Goal: Task Accomplishment & Management: Use online tool/utility

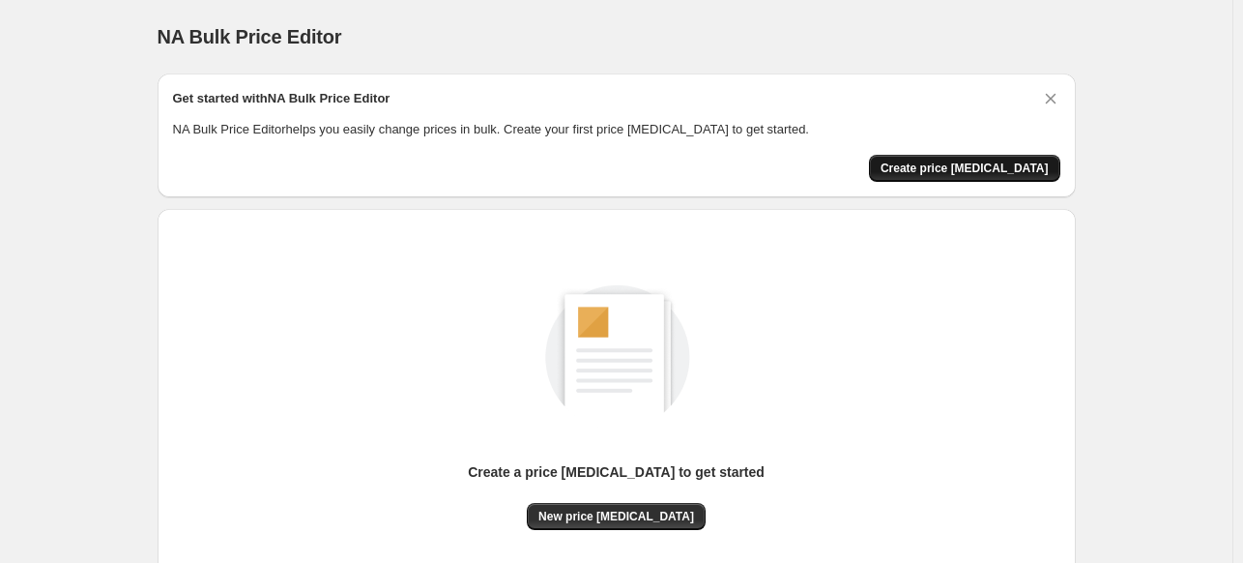
click at [939, 164] on span "Create price [MEDICAL_DATA]" at bounding box center [965, 167] width 168 height 15
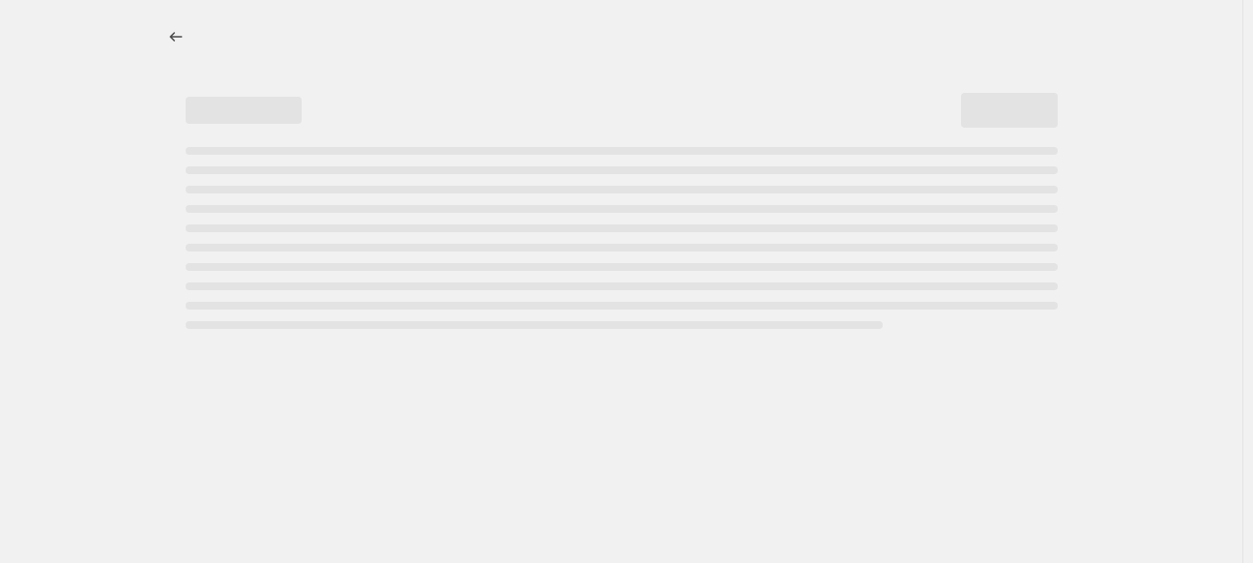
select select "percentage"
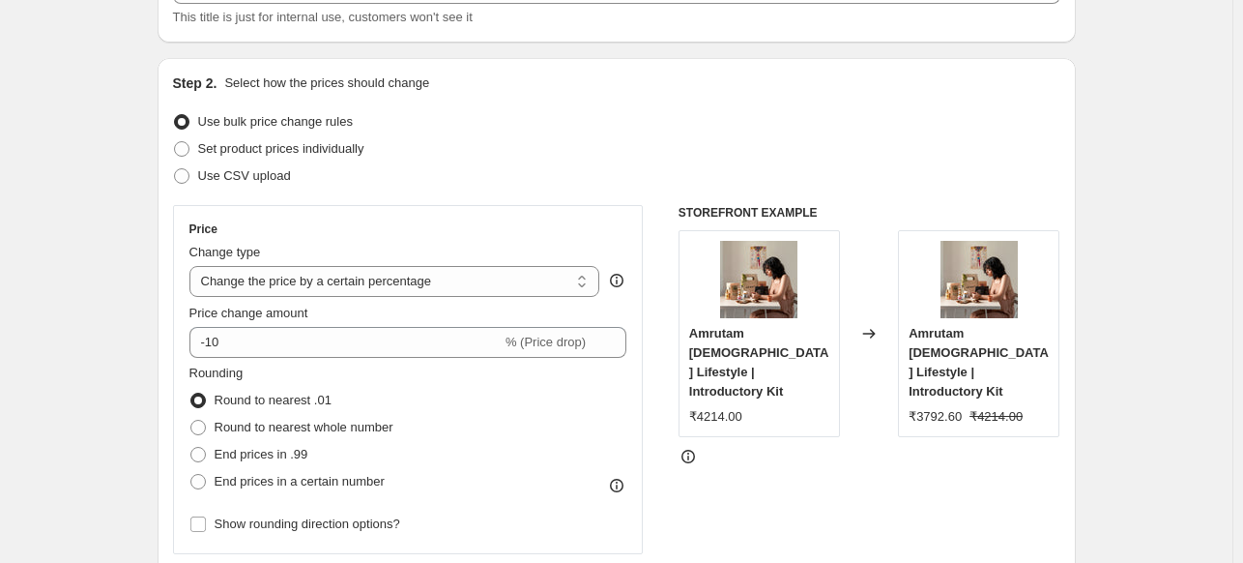
scroll to position [153, 0]
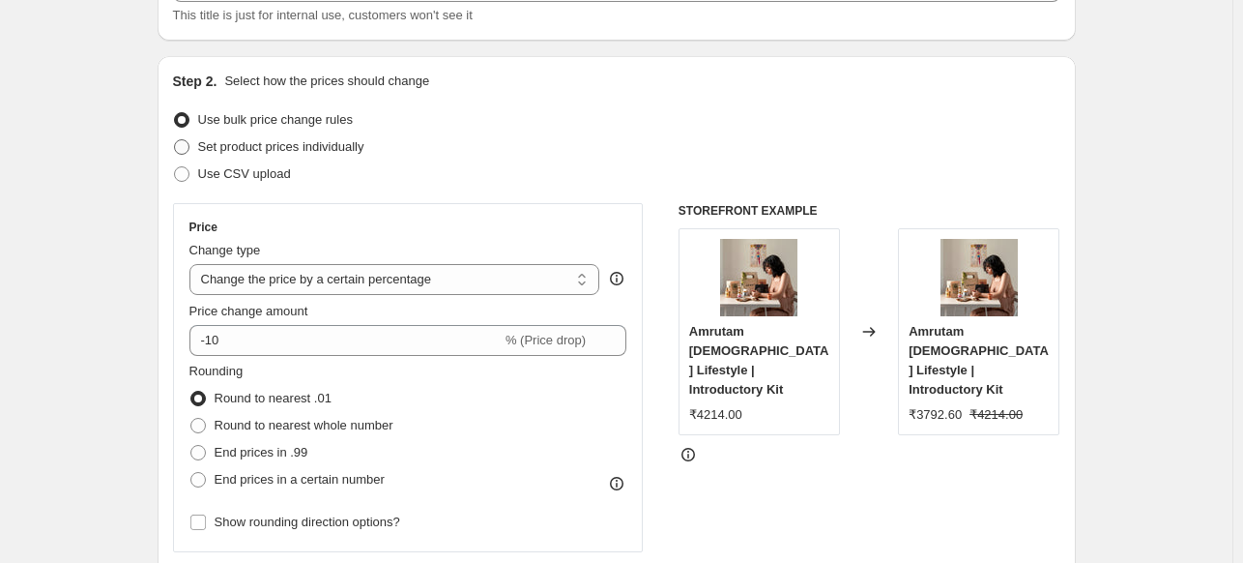
click at [332, 147] on span "Set product prices individually" at bounding box center [281, 146] width 166 height 14
click at [175, 140] on input "Set product prices individually" at bounding box center [174, 139] width 1 height 1
radio input "true"
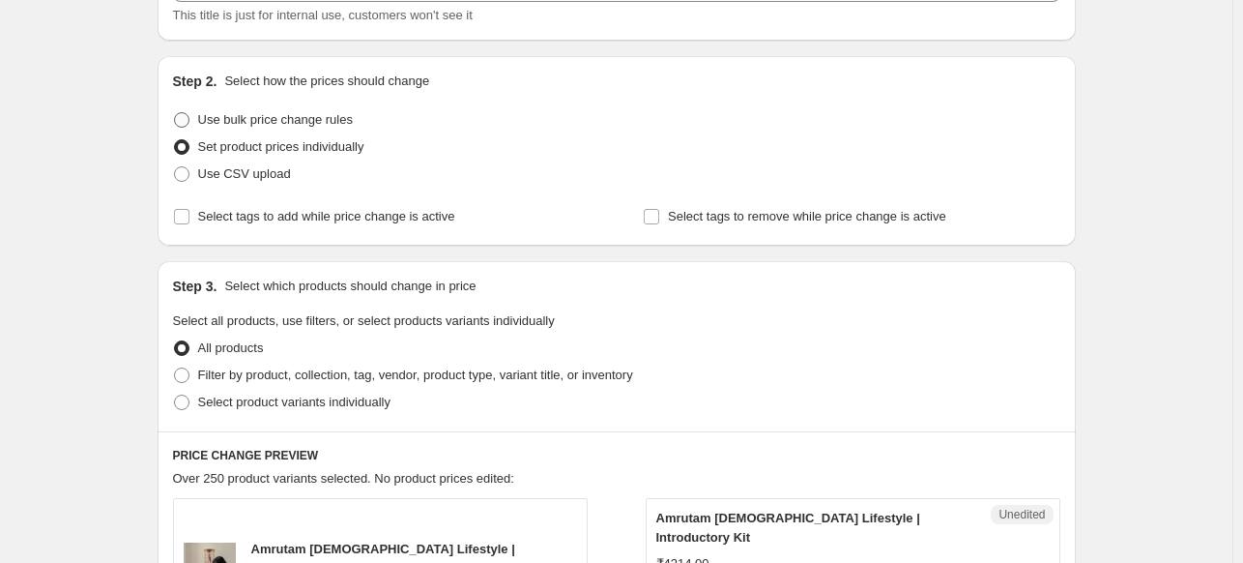
click at [333, 125] on span "Use bulk price change rules" at bounding box center [275, 119] width 155 height 14
click at [175, 113] on input "Use bulk price change rules" at bounding box center [174, 112] width 1 height 1
radio input "true"
select select "percentage"
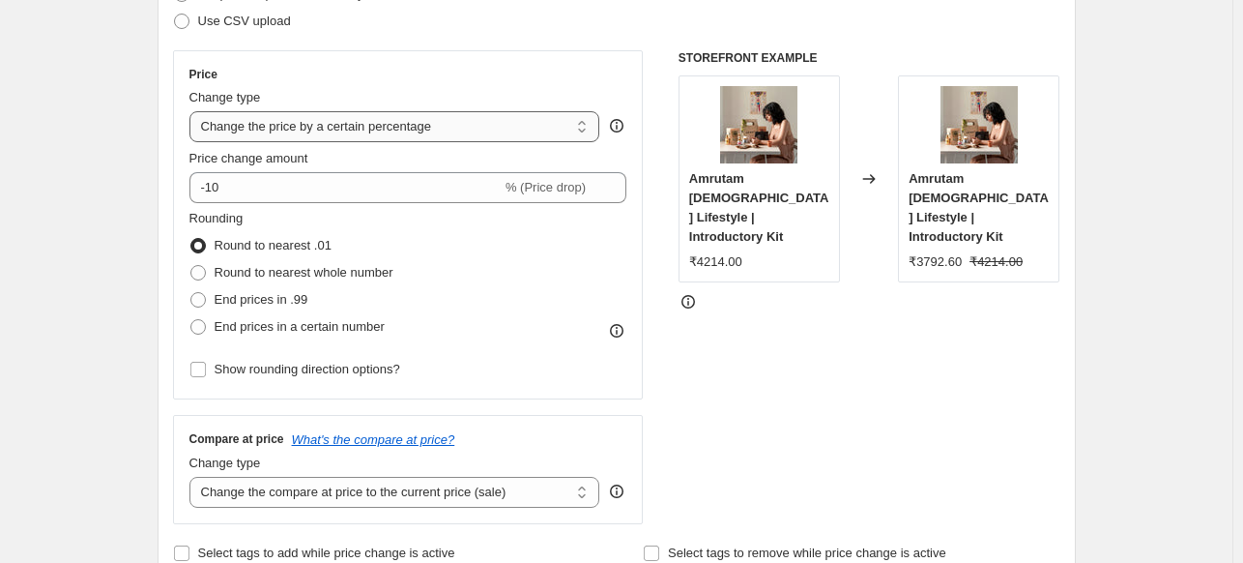
scroll to position [305, 0]
click at [446, 127] on select "Change the price to a certain amount Change the price by a certain amount Chang…" at bounding box center [394, 126] width 411 height 31
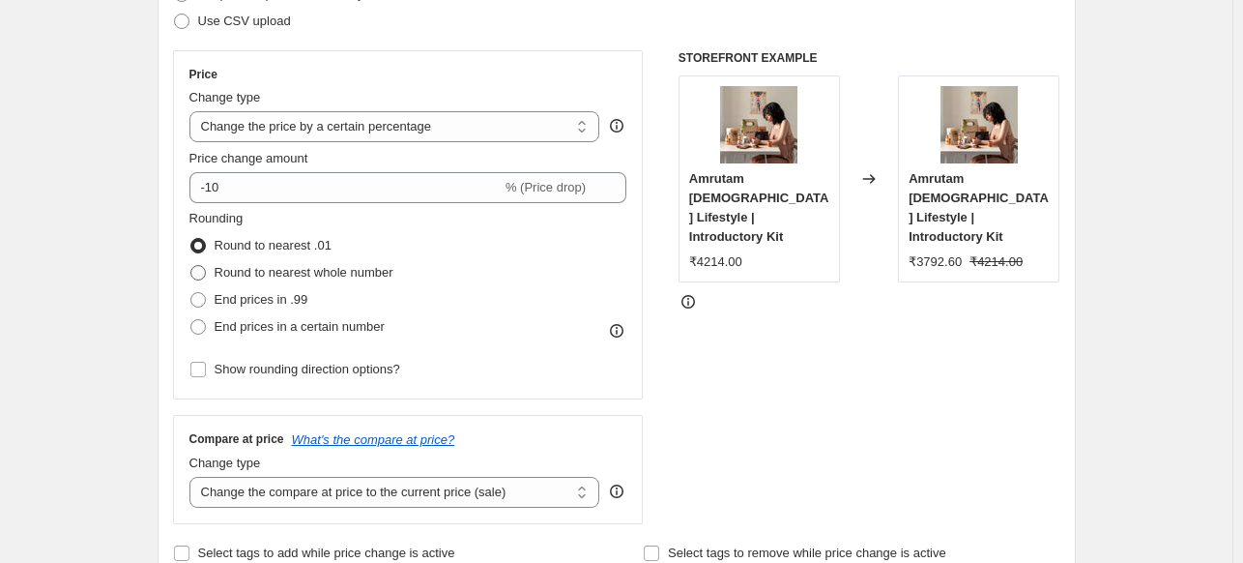
click at [381, 266] on span "Round to nearest whole number" at bounding box center [304, 272] width 179 height 14
click at [191, 266] on input "Round to nearest whole number" at bounding box center [190, 265] width 1 height 1
radio input "true"
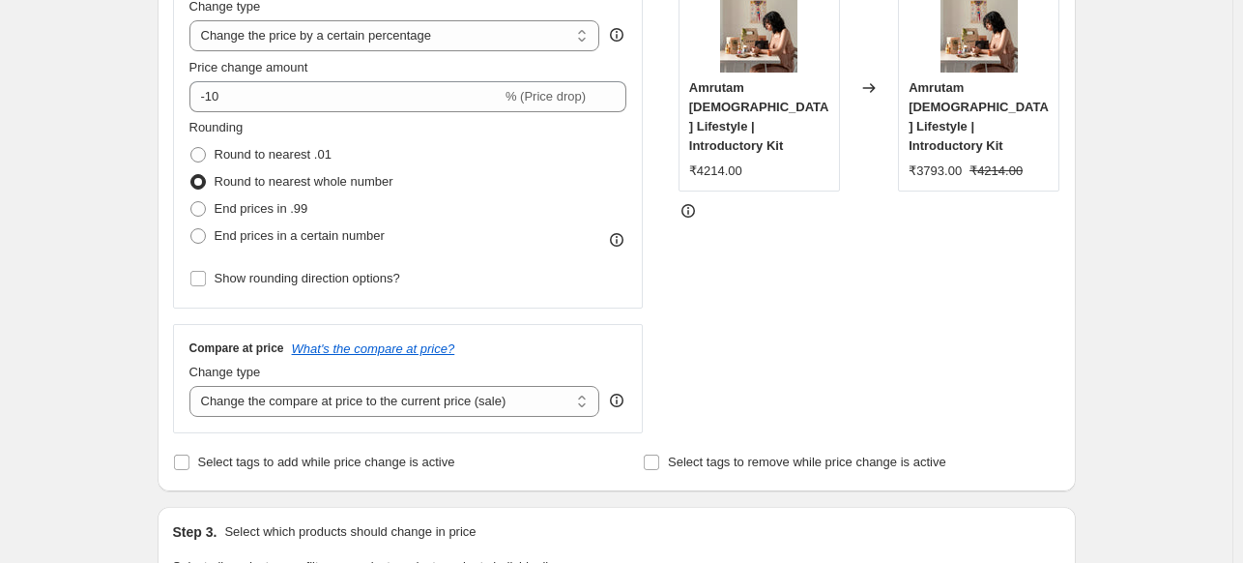
scroll to position [397, 0]
click at [355, 225] on span "End prices in a certain number" at bounding box center [300, 234] width 170 height 19
click at [191, 227] on input "End prices in a certain number" at bounding box center [190, 227] width 1 height 1
radio input "true"
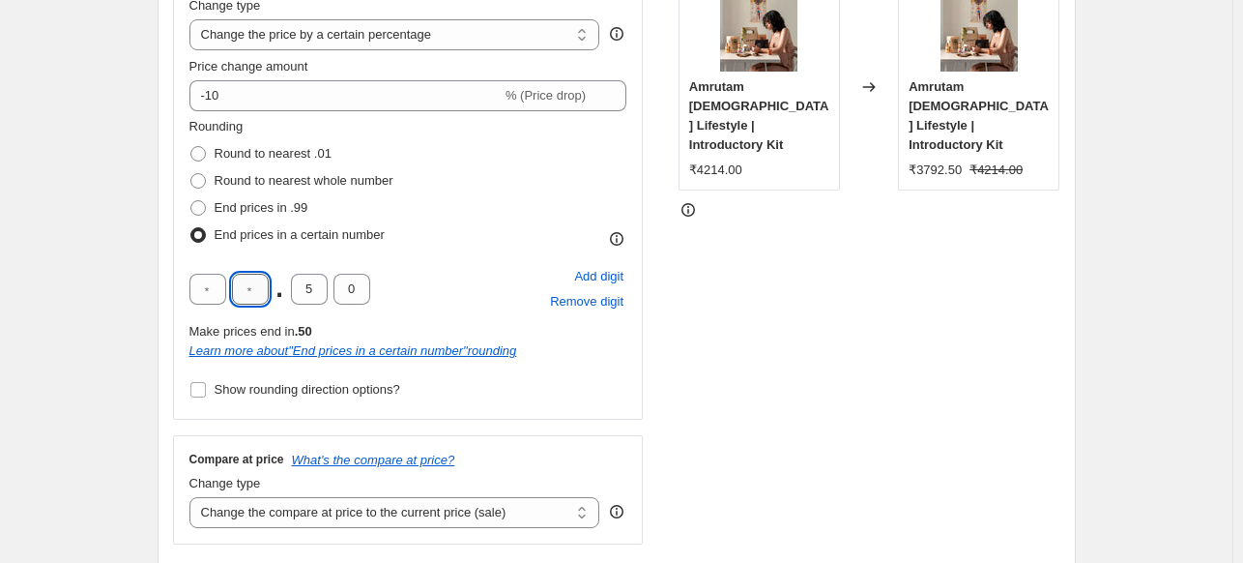
click at [248, 288] on input "text" at bounding box center [250, 289] width 37 height 31
click at [210, 295] on input "text" at bounding box center [207, 289] width 37 height 31
click at [313, 185] on span "Round to nearest whole number" at bounding box center [304, 180] width 179 height 14
click at [191, 174] on input "Round to nearest whole number" at bounding box center [190, 173] width 1 height 1
radio input "true"
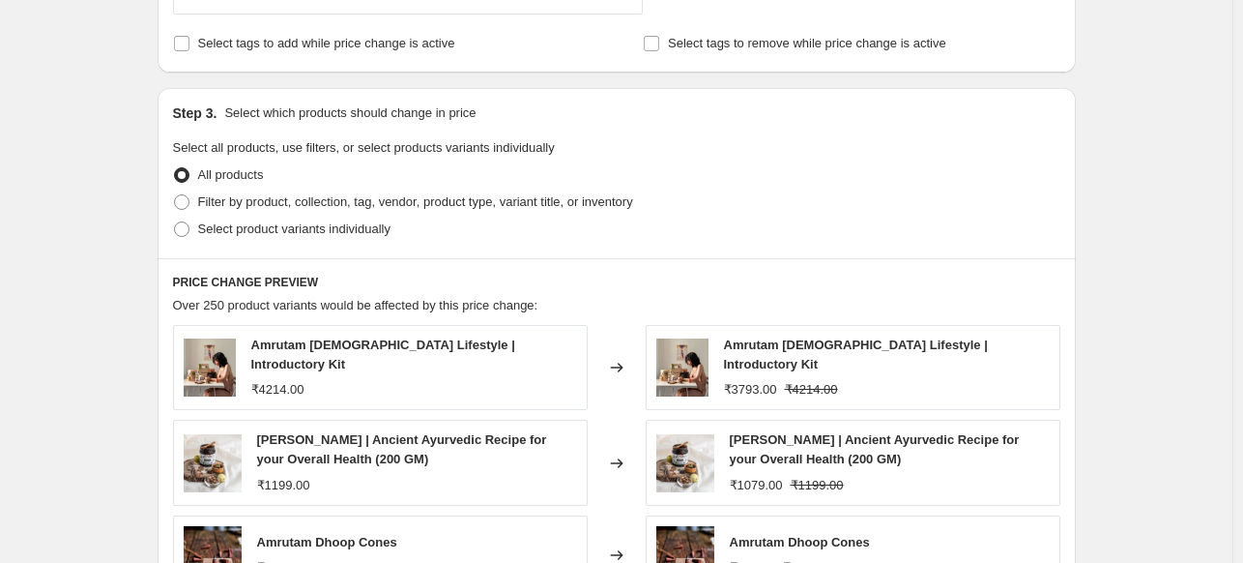
scroll to position [820, 0]
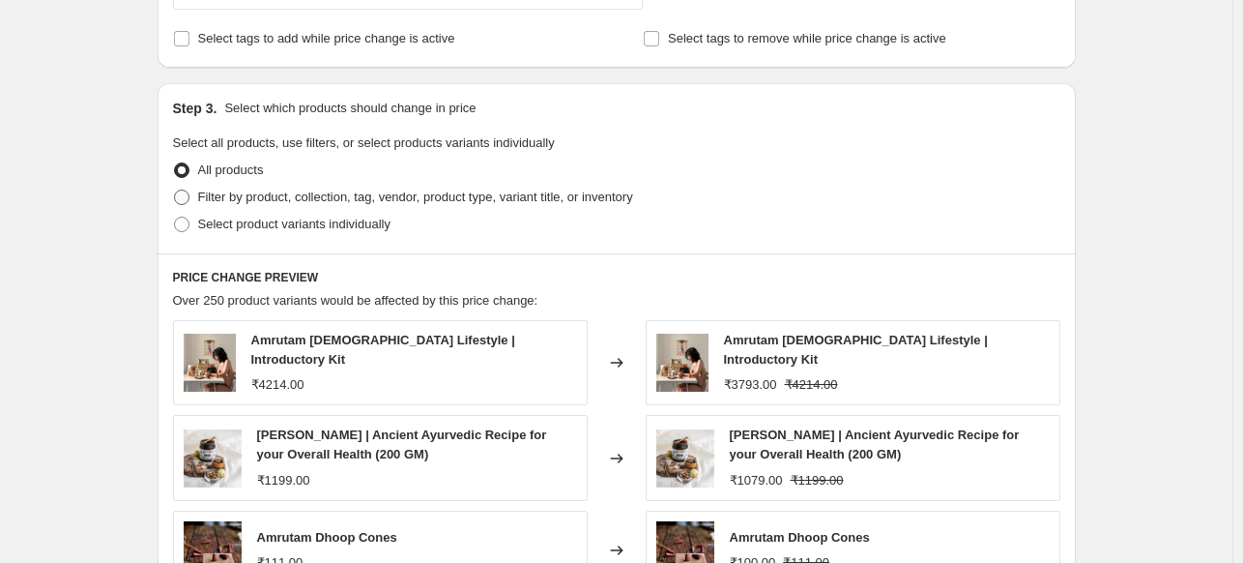
click at [188, 203] on span at bounding box center [181, 196] width 15 height 15
click at [175, 190] on input "Filter by product, collection, tag, vendor, product type, variant title, or inv…" at bounding box center [174, 189] width 1 height 1
radio input "true"
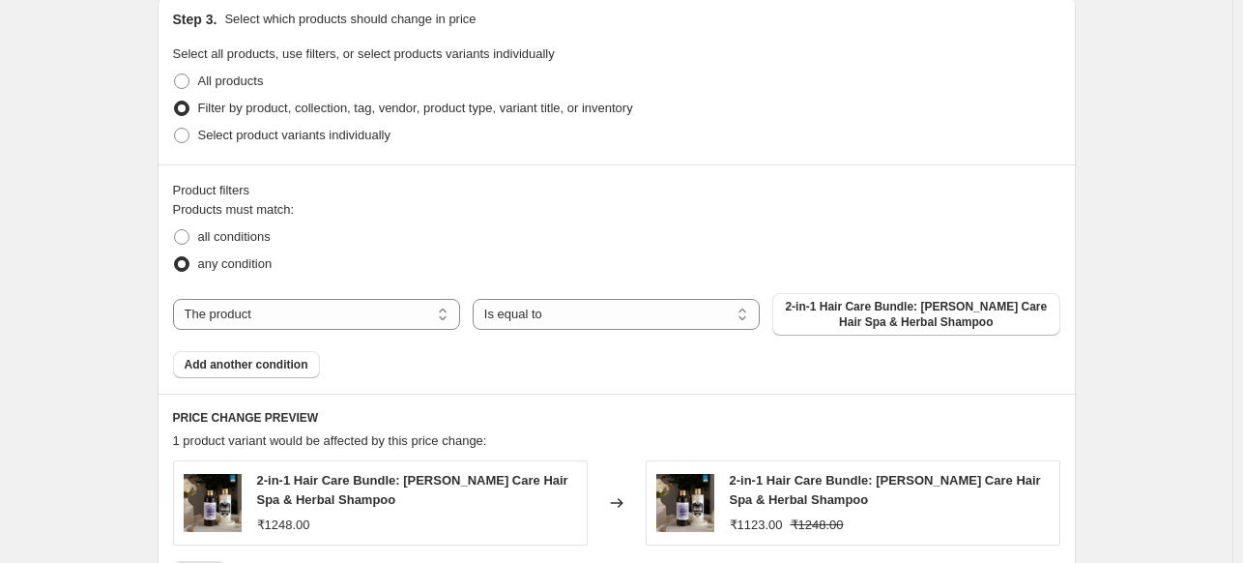
scroll to position [901, 0]
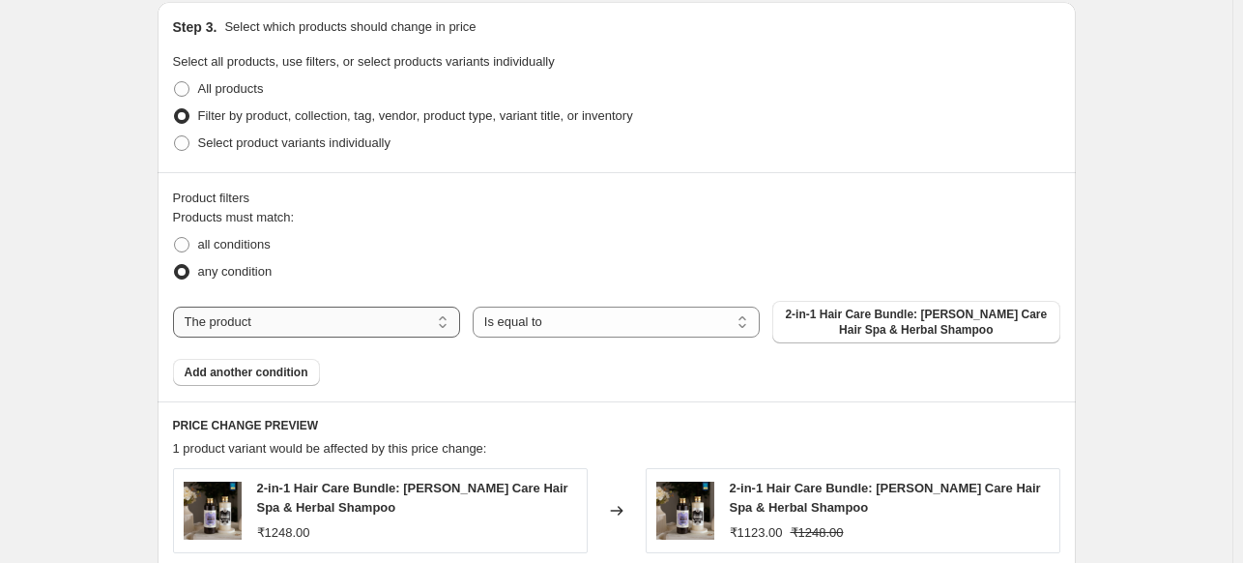
click at [311, 328] on select "The product The product's collection The product's tag The product's vendor The…" at bounding box center [316, 321] width 287 height 31
select select "collection"
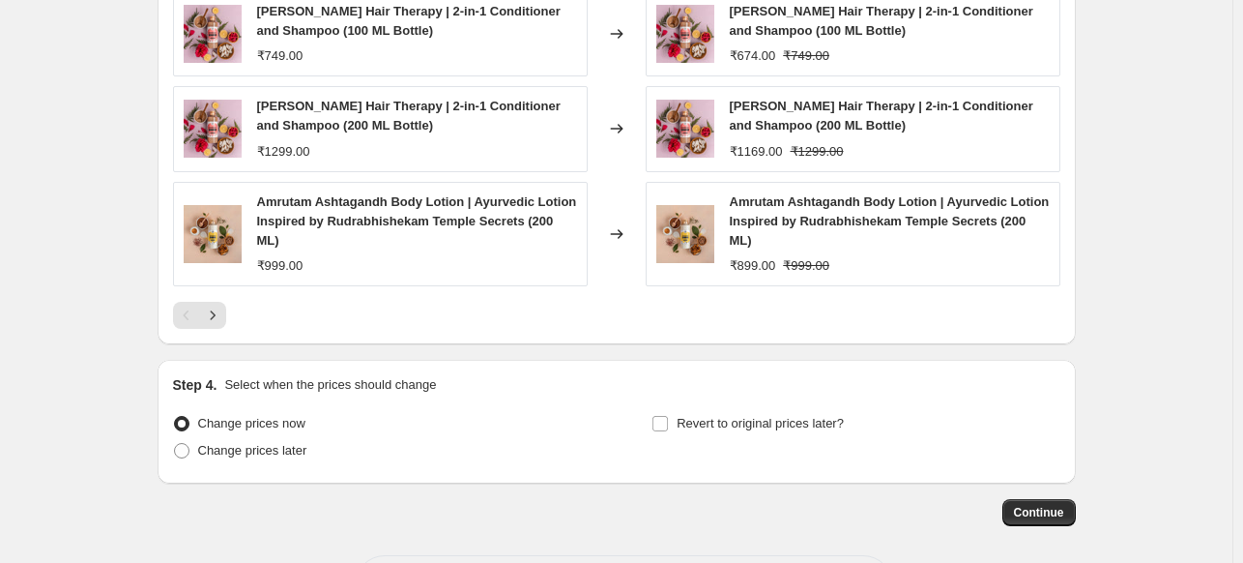
scroll to position [1577, 0]
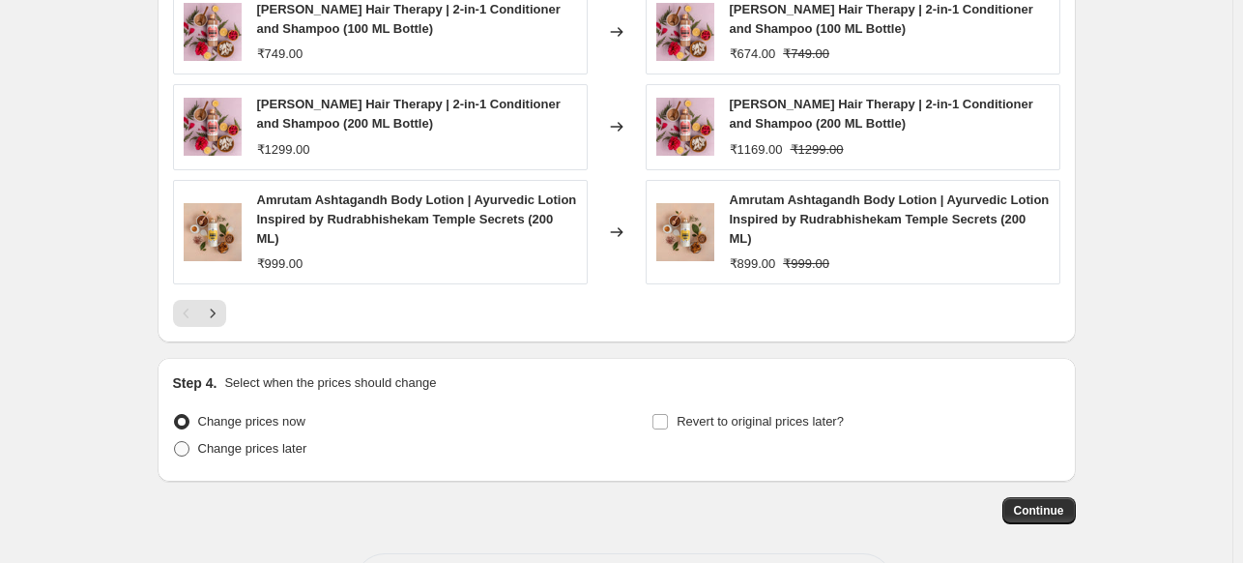
click at [286, 441] on span "Change prices later" at bounding box center [252, 448] width 109 height 14
click at [175, 441] on input "Change prices later" at bounding box center [174, 441] width 1 height 1
radio input "true"
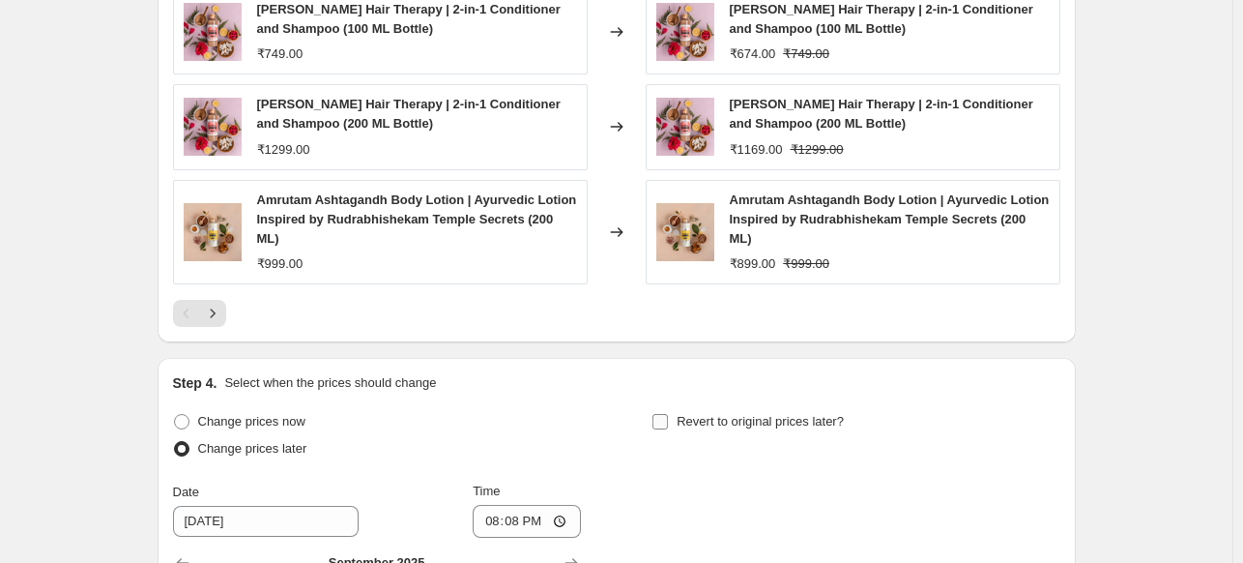
click at [771, 414] on span "Revert to original prices later?" at bounding box center [760, 421] width 167 height 14
click at [668, 414] on input "Revert to original prices later?" at bounding box center [659, 421] width 15 height 15
checkbox input "true"
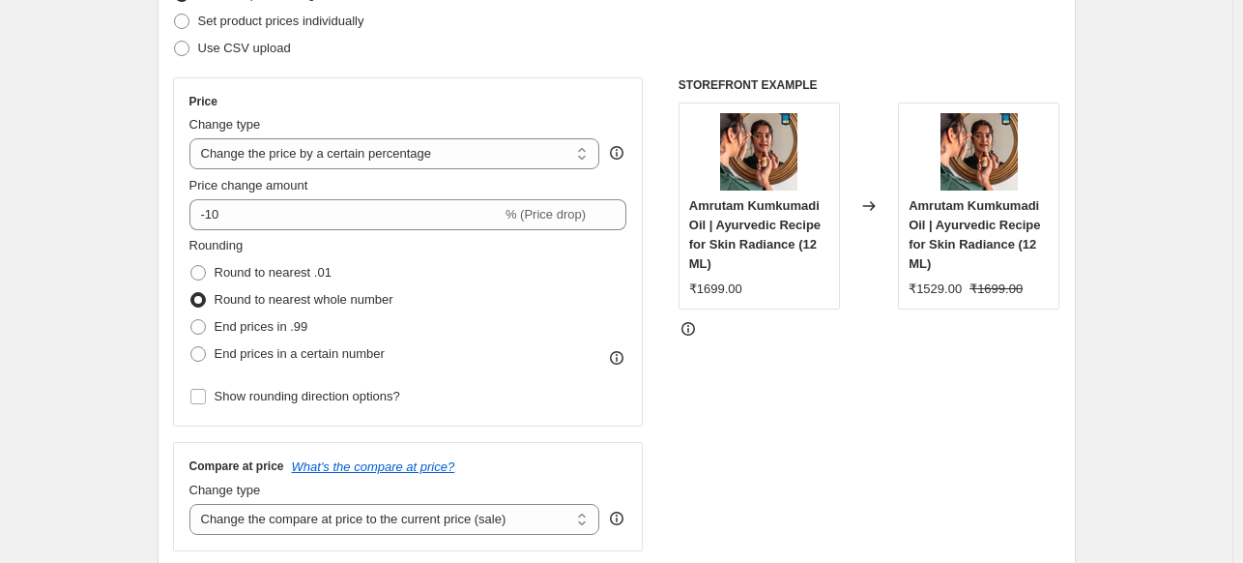
scroll to position [269, 0]
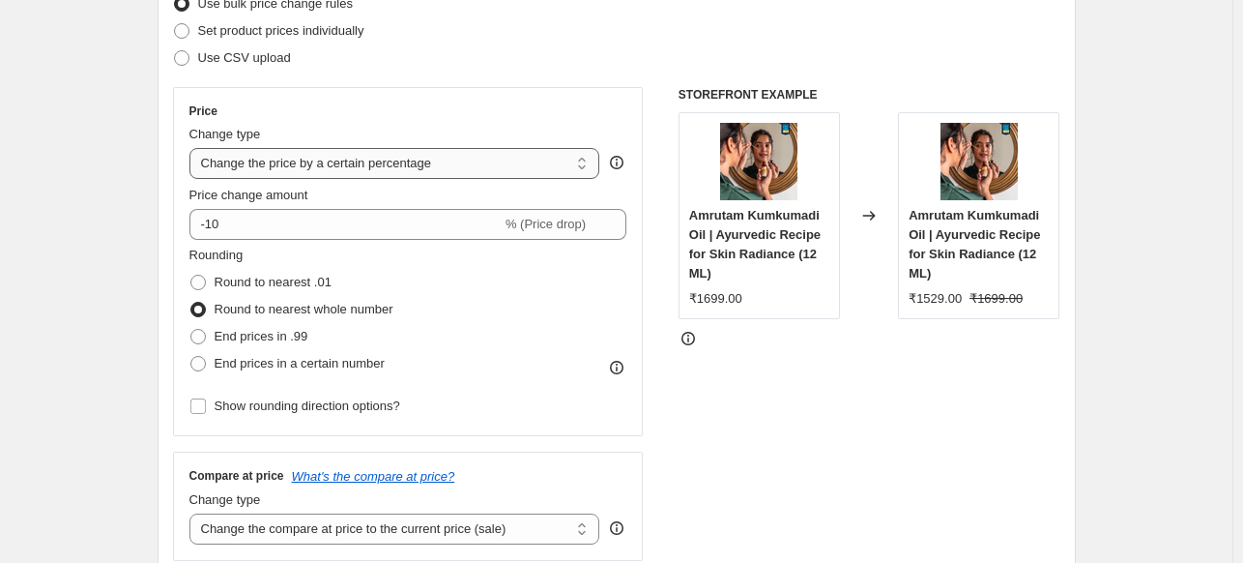
click at [393, 161] on select "Change the price to a certain amount Change the price by a certain amount Chang…" at bounding box center [394, 163] width 411 height 31
click at [503, 65] on div "Use CSV upload" at bounding box center [616, 57] width 887 height 27
click at [278, 29] on span "Set product prices individually" at bounding box center [281, 30] width 166 height 14
click at [175, 24] on input "Set product prices individually" at bounding box center [174, 23] width 1 height 1
radio input "true"
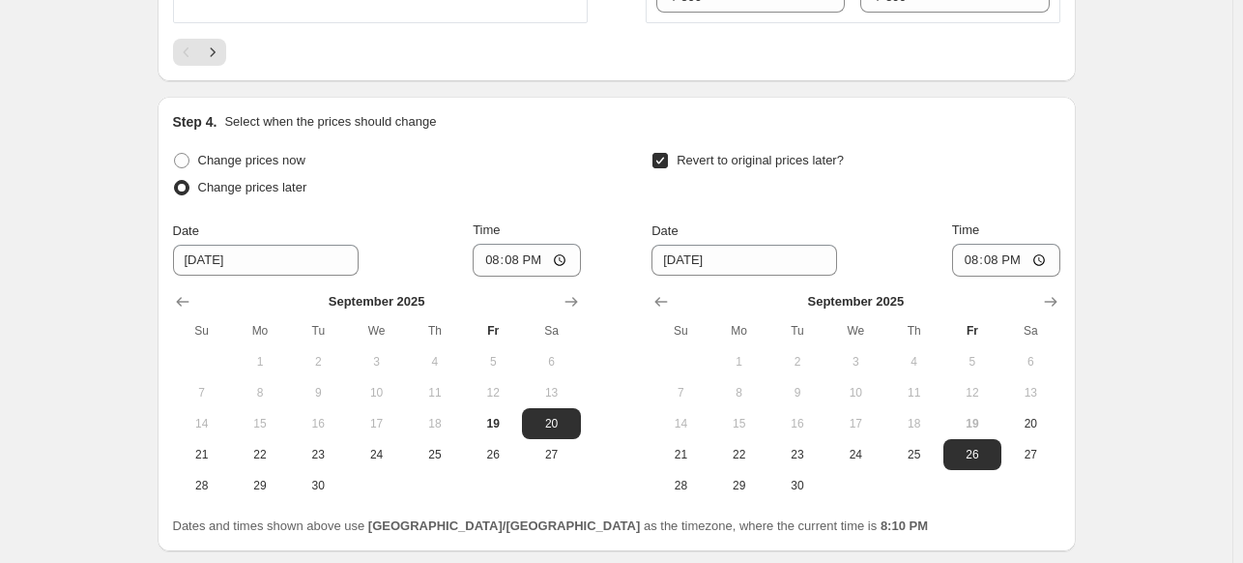
scroll to position [3982, 0]
click at [287, 439] on button "22" at bounding box center [260, 454] width 58 height 31
type input "[DATE]"
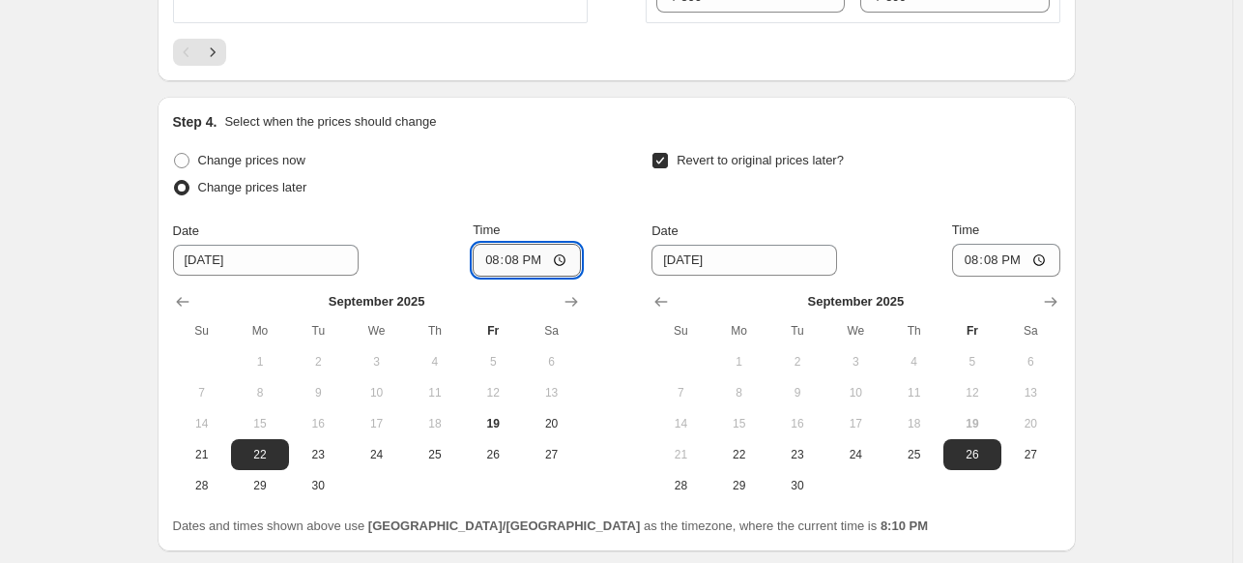
click at [519, 244] on input "20:08" at bounding box center [527, 260] width 108 height 33
type input "12:00"
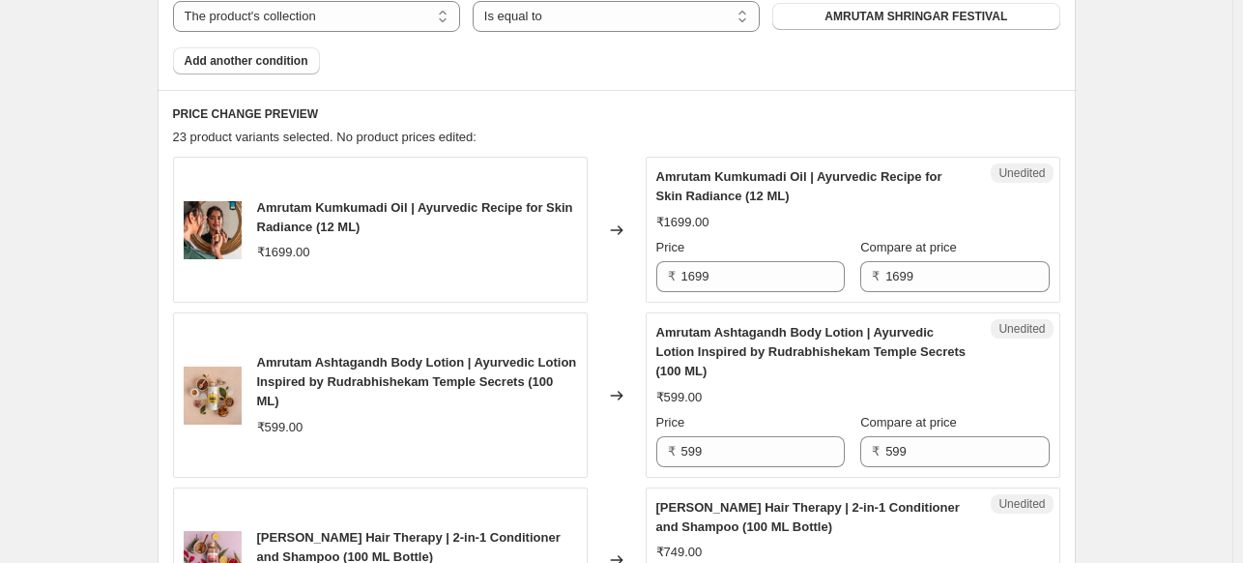
scroll to position [715, 0]
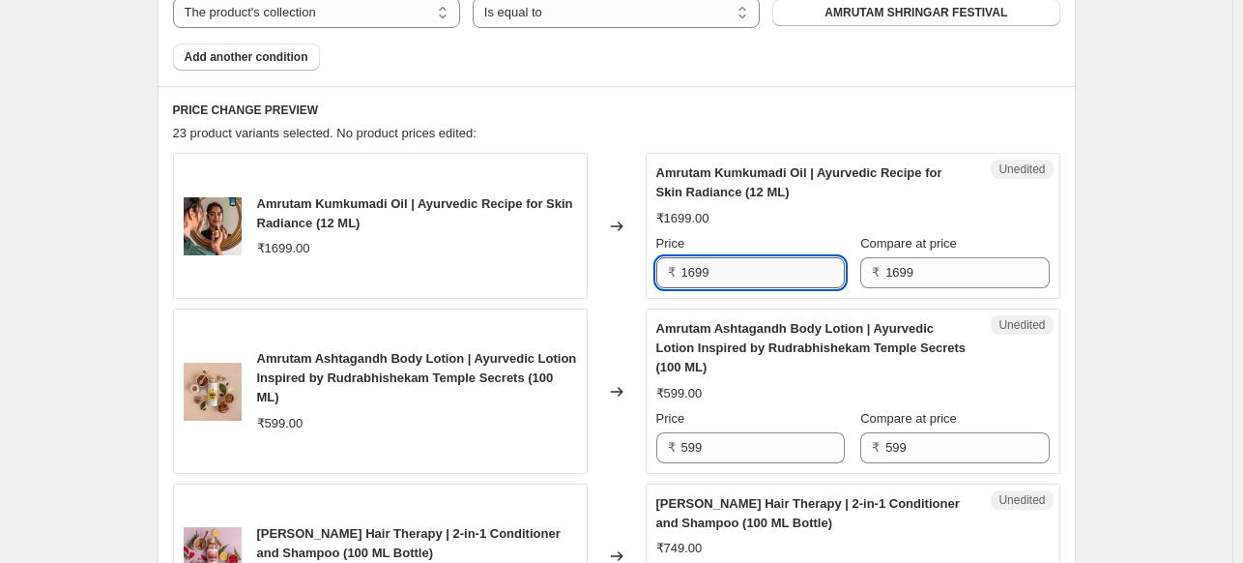
click at [704, 263] on input "1699" at bounding box center [762, 272] width 163 height 31
paste input "382"
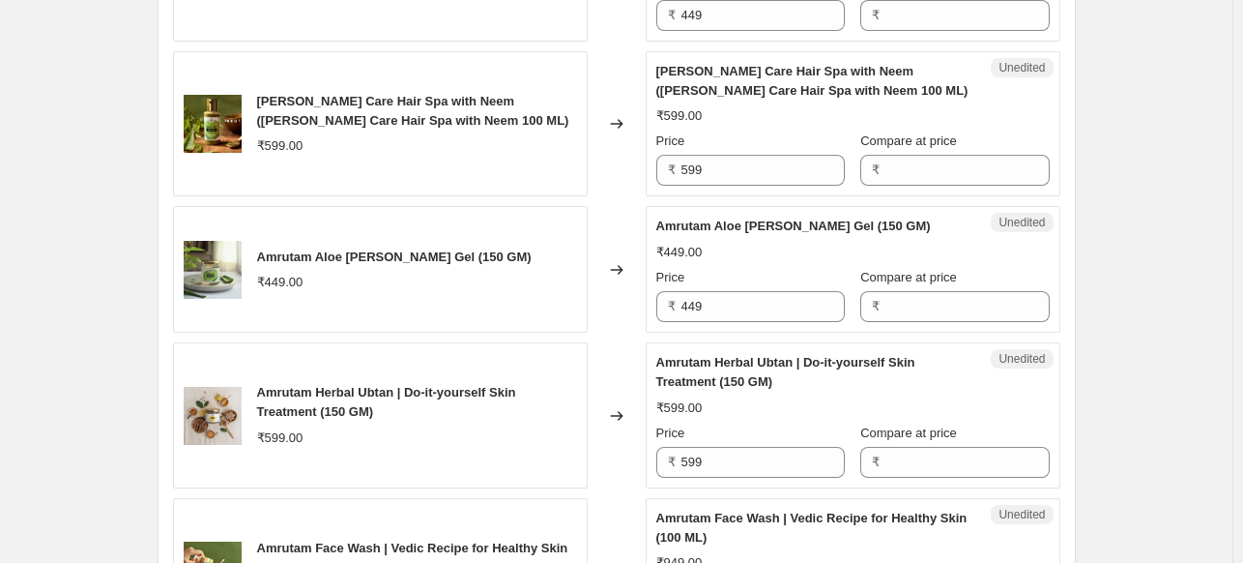
scroll to position [2888, 0]
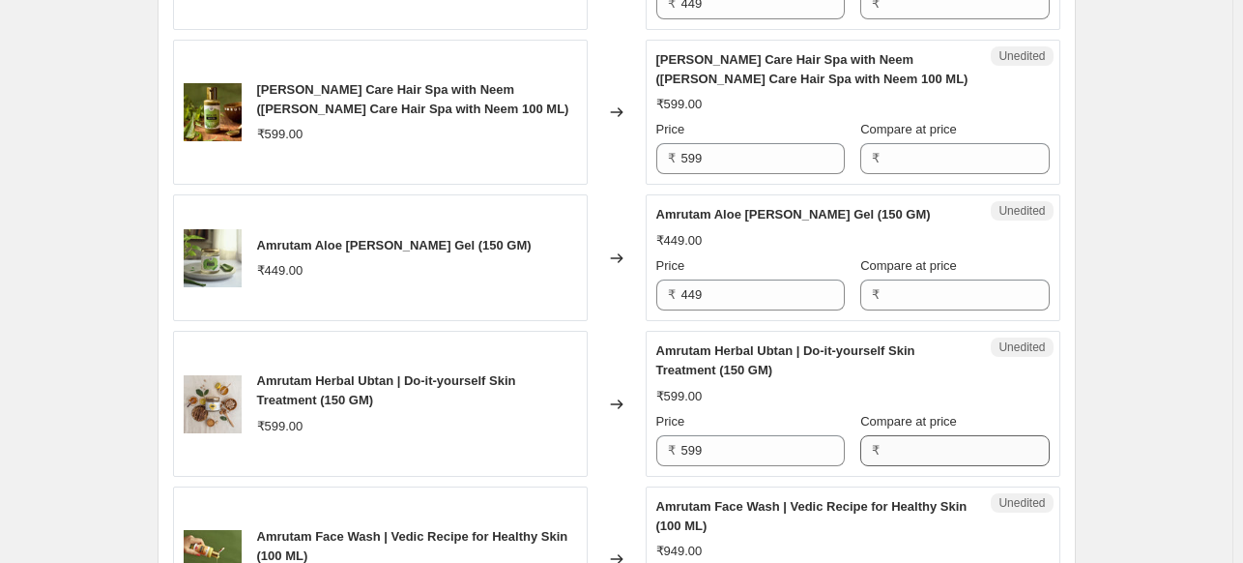
type input "1699"
click at [932, 440] on input "Compare at price" at bounding box center [966, 450] width 163 height 31
type input "599"
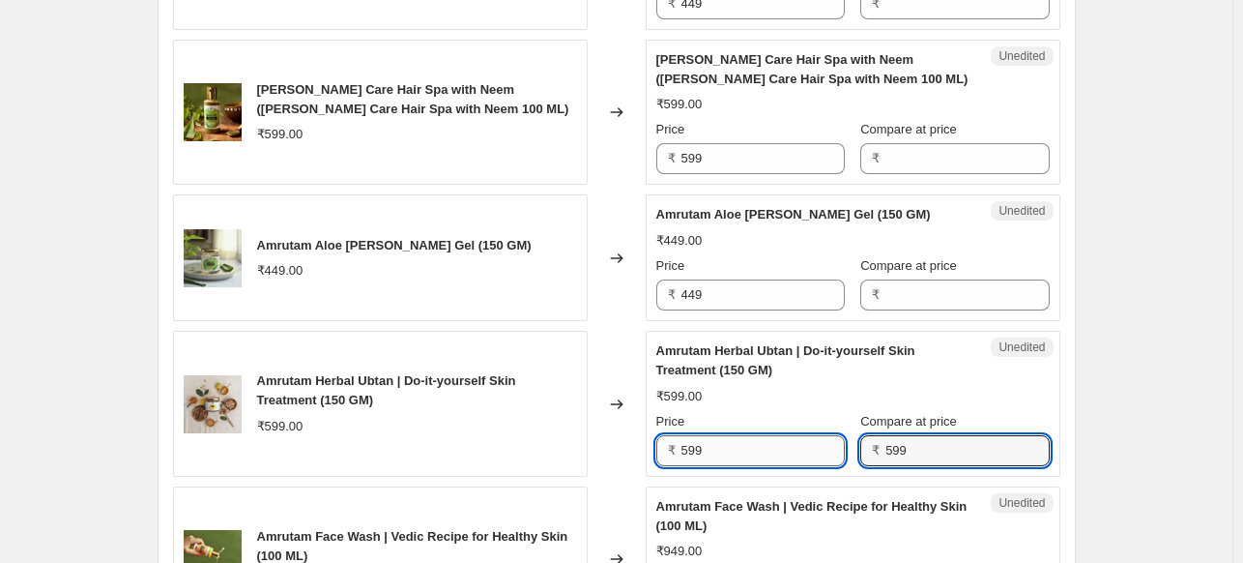
click at [700, 438] on input "599" at bounding box center [762, 450] width 163 height 31
paste input "382"
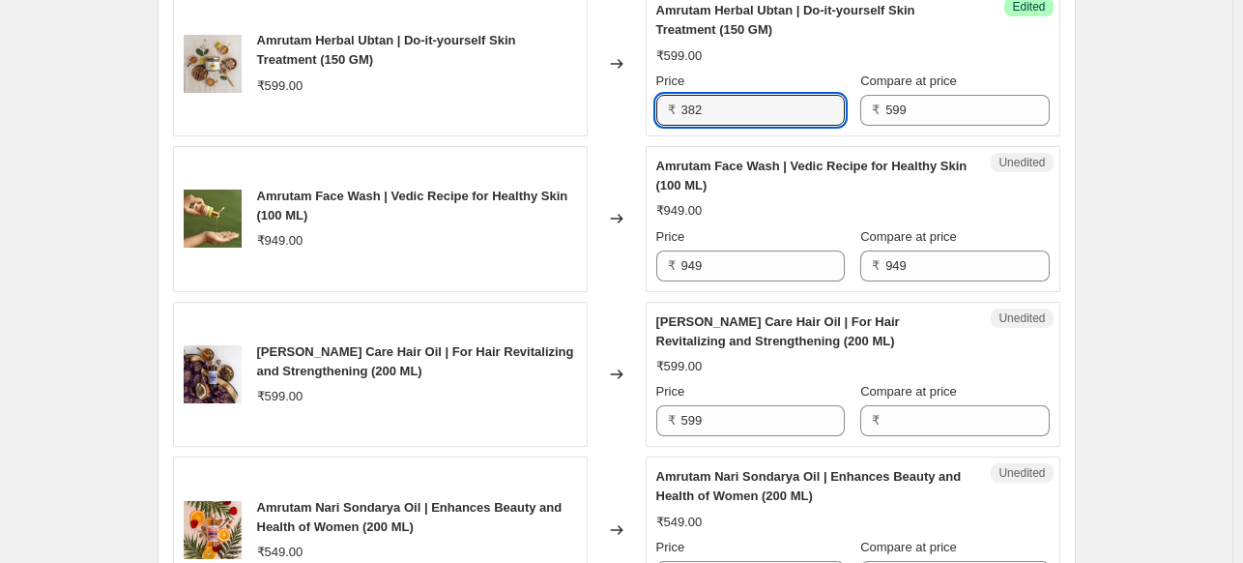
scroll to position [3141, 0]
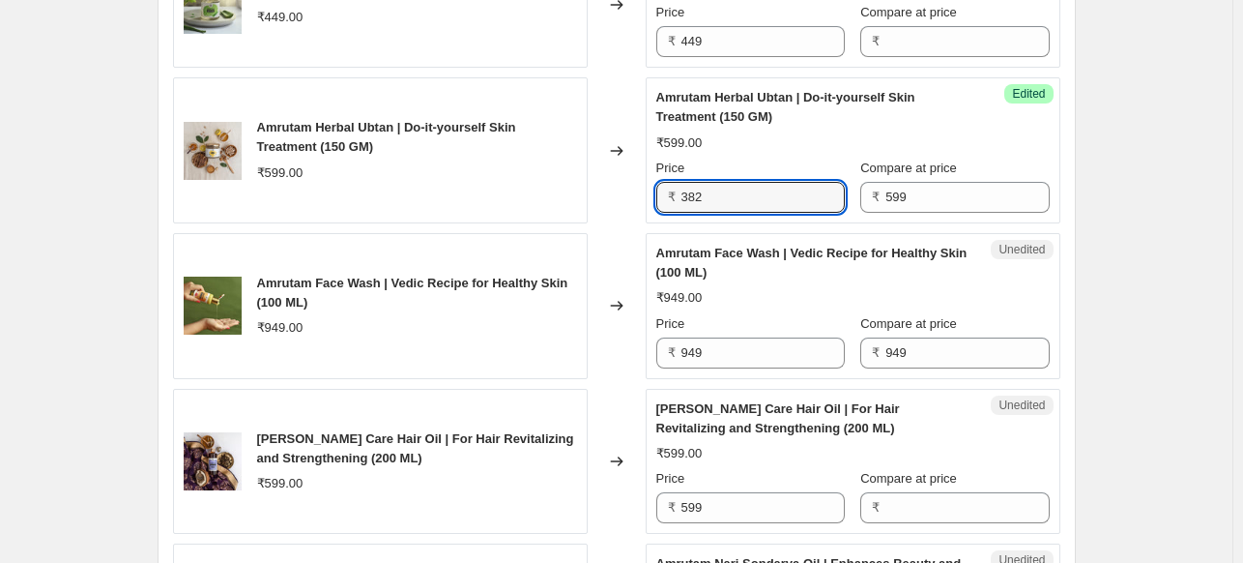
type input "599"
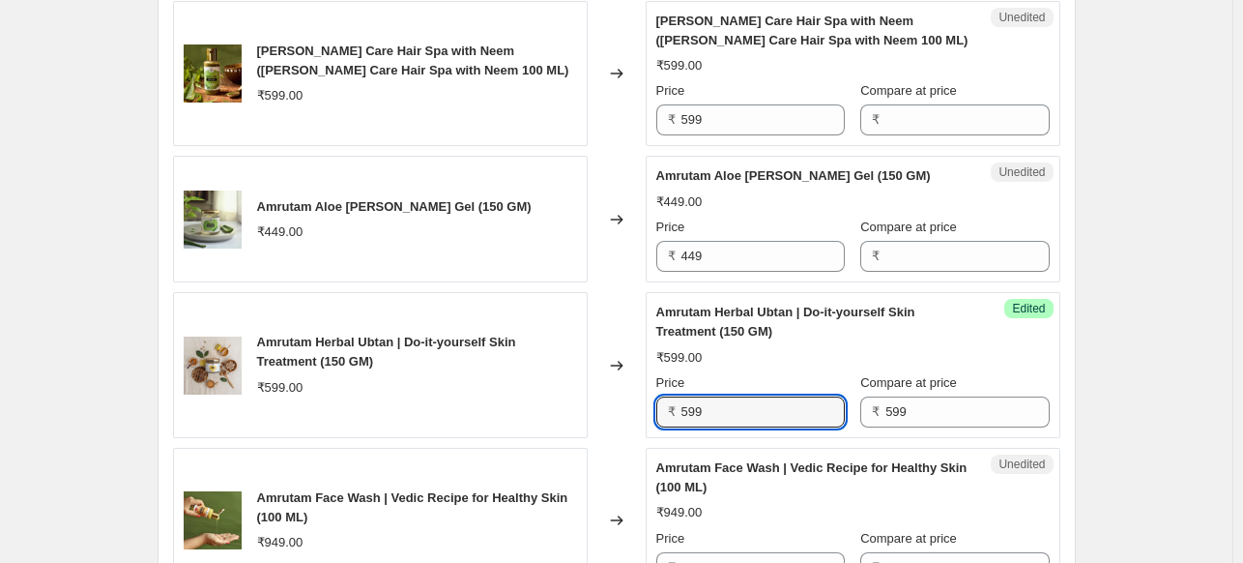
scroll to position [2918, 0]
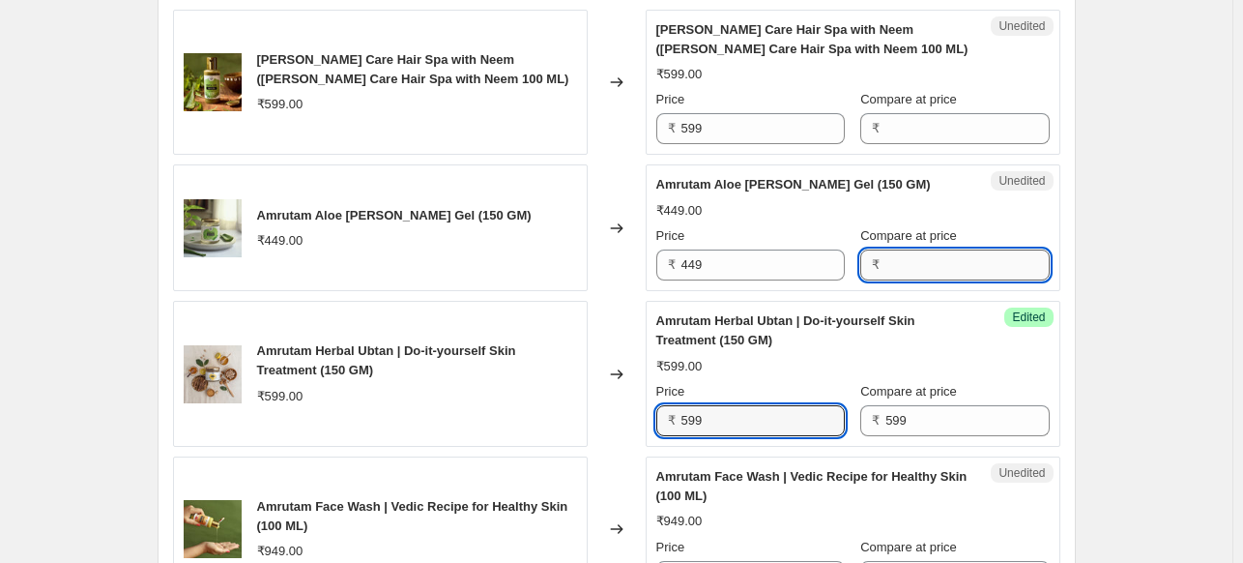
click at [940, 267] on input "Compare at price" at bounding box center [966, 264] width 163 height 31
type input "449"
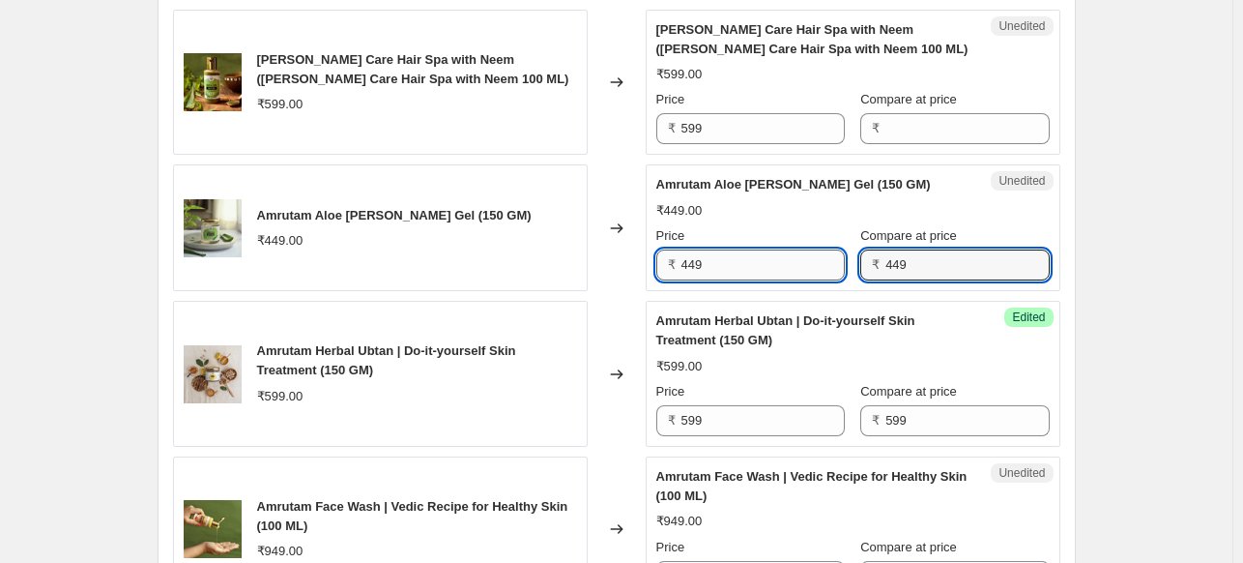
click at [739, 252] on input "449" at bounding box center [762, 264] width 163 height 31
paste input "382"
type input "382"
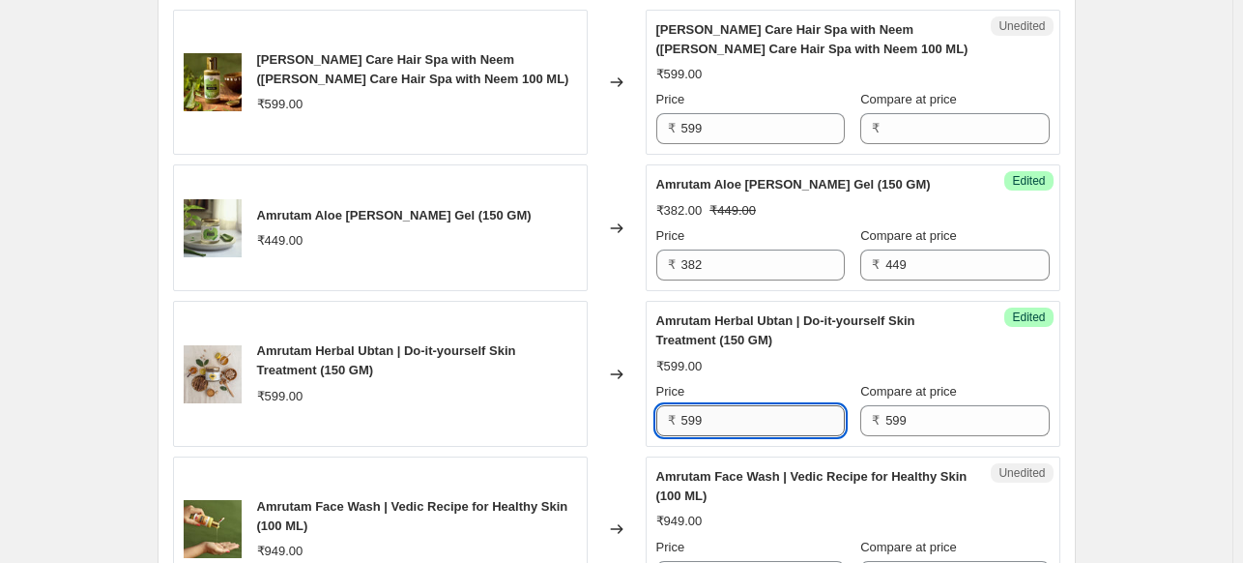
click at [691, 411] on input "599" at bounding box center [762, 420] width 163 height 31
paste input "47"
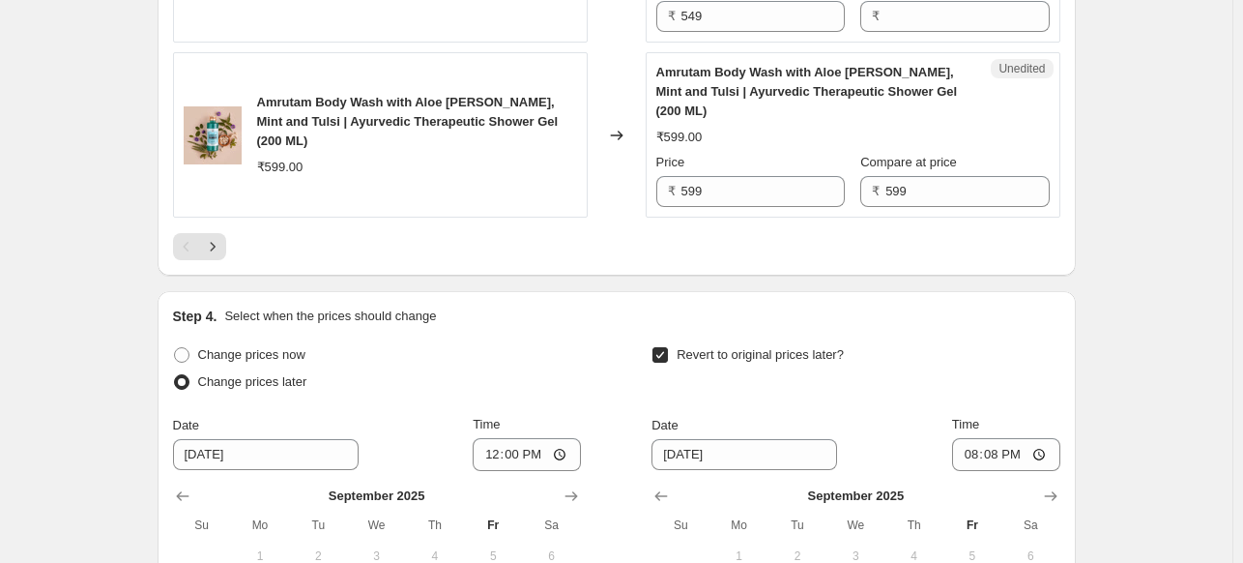
scroll to position [4103, 0]
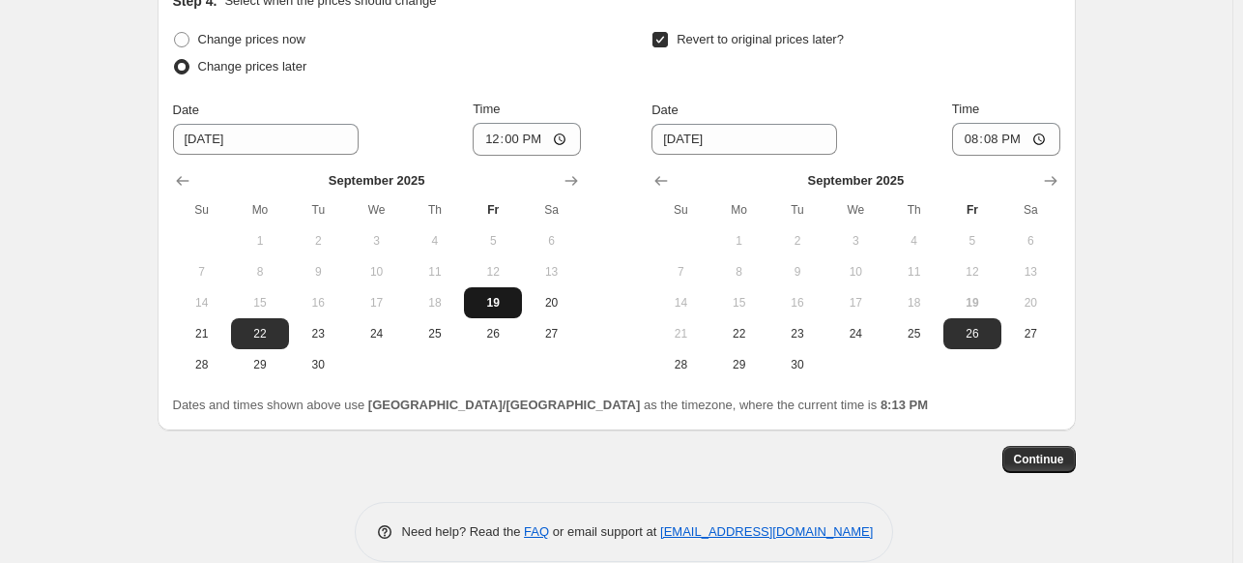
type input "479"
click at [491, 295] on span "19" at bounding box center [493, 302] width 43 height 15
type input "[DATE]"
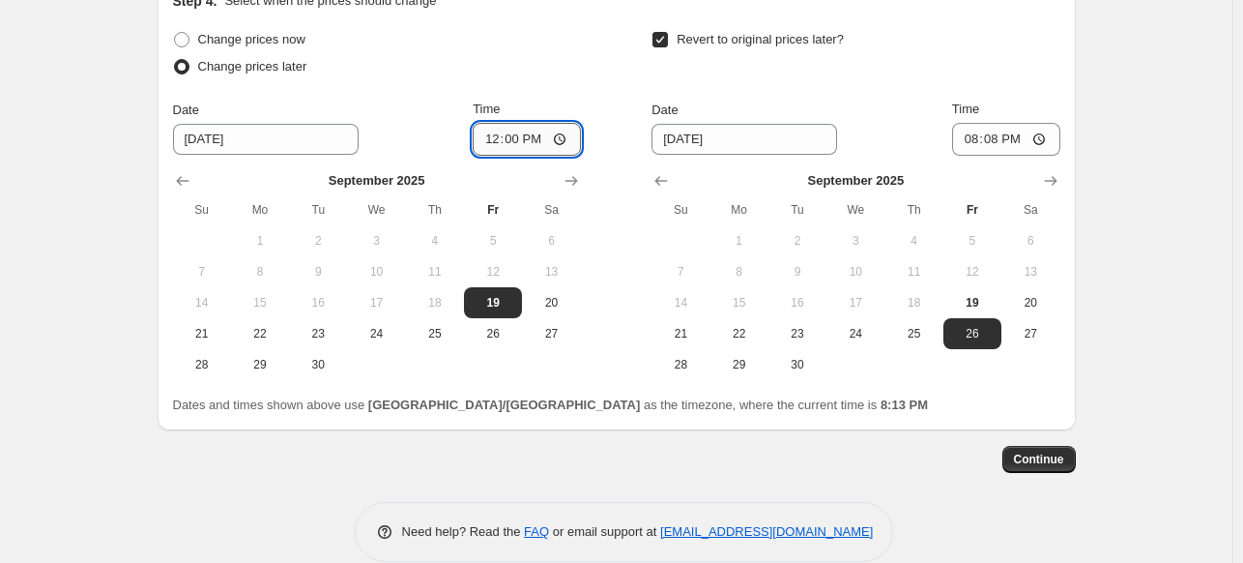
click at [536, 123] on input "12:00" at bounding box center [527, 139] width 108 height 33
type input "20:15"
click at [1019, 123] on input "20:08" at bounding box center [1006, 139] width 108 height 33
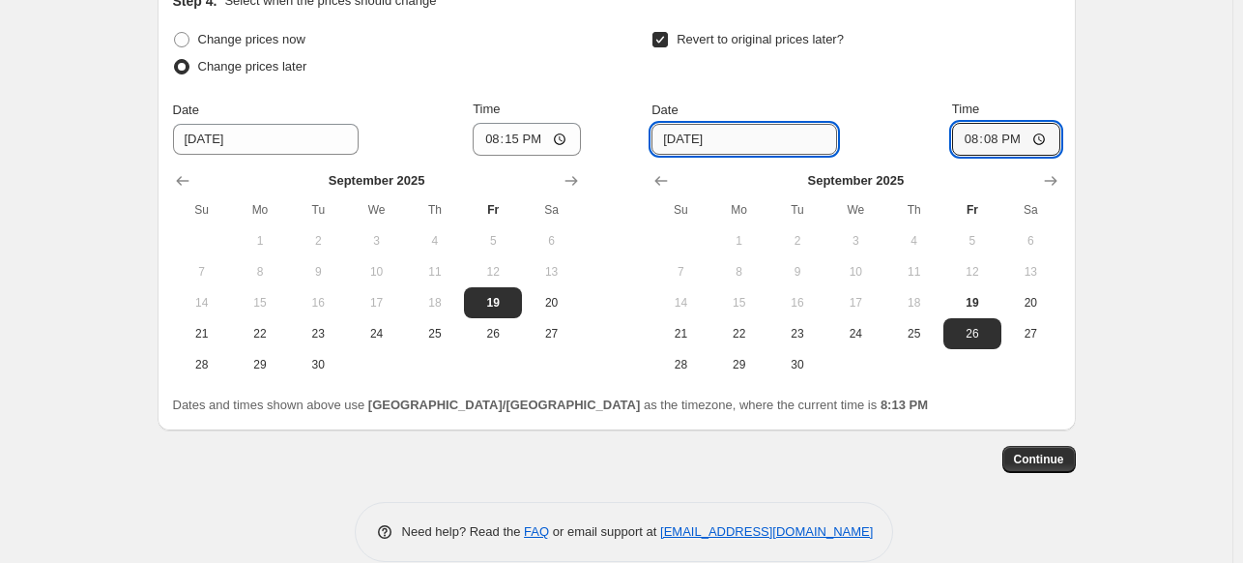
click at [681, 124] on input "[DATE]" at bounding box center [744, 139] width 186 height 31
click at [690, 124] on input "[DATE]" at bounding box center [744, 139] width 186 height 31
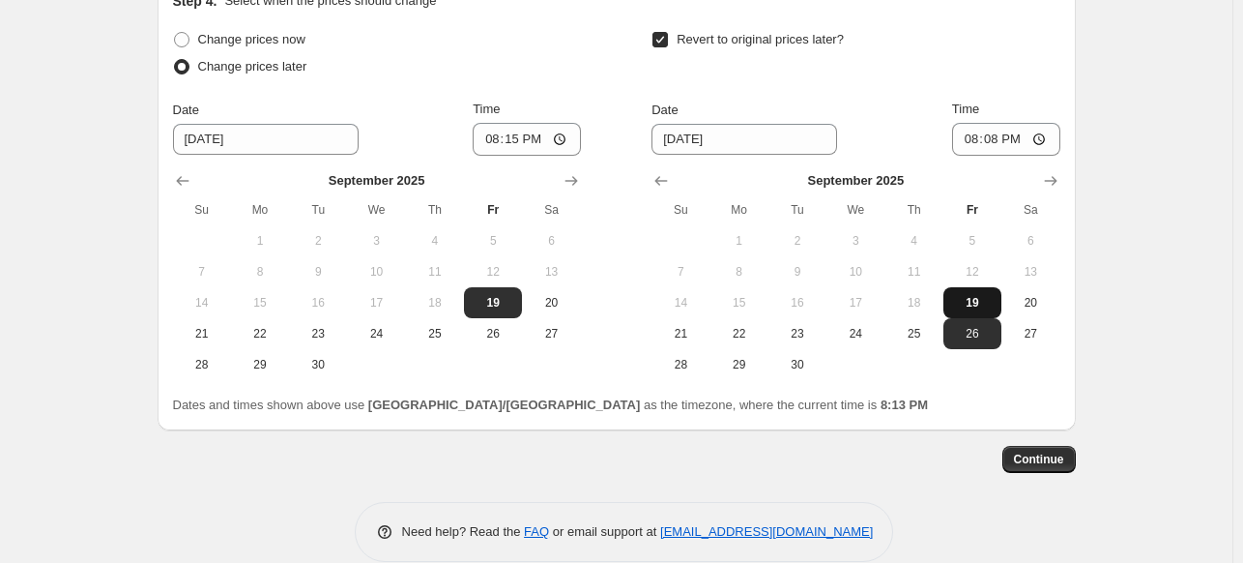
click at [959, 295] on span "19" at bounding box center [972, 302] width 43 height 15
type input "[DATE]"
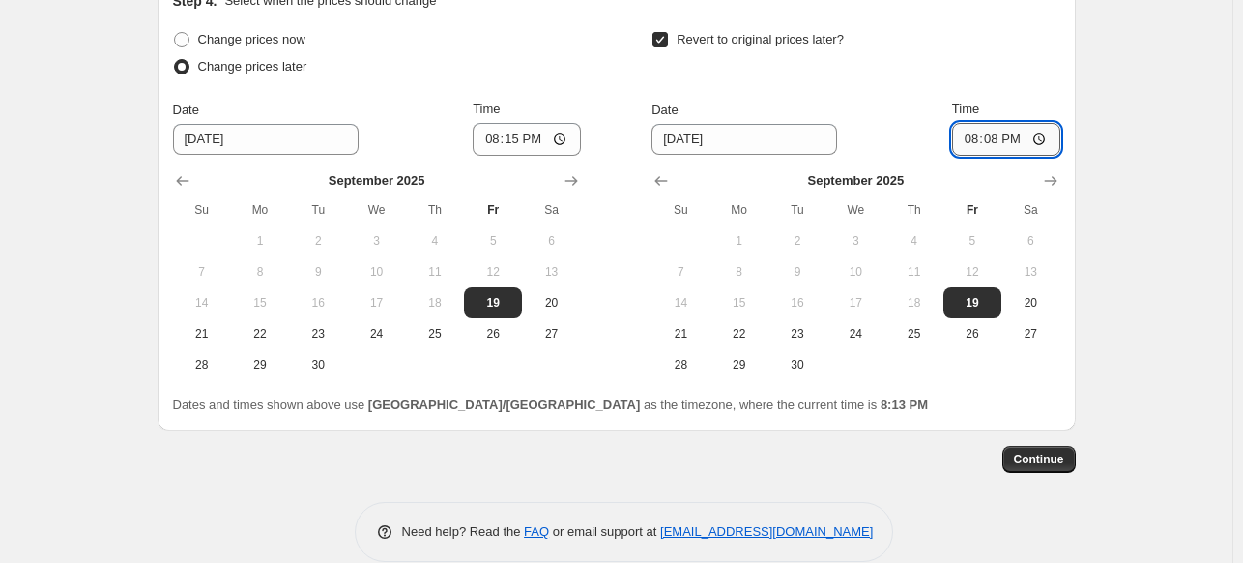
click at [1009, 123] on input "20:08" at bounding box center [1006, 139] width 108 height 33
click at [1024, 123] on input "20:08" at bounding box center [1006, 139] width 108 height 33
type input "20:20"
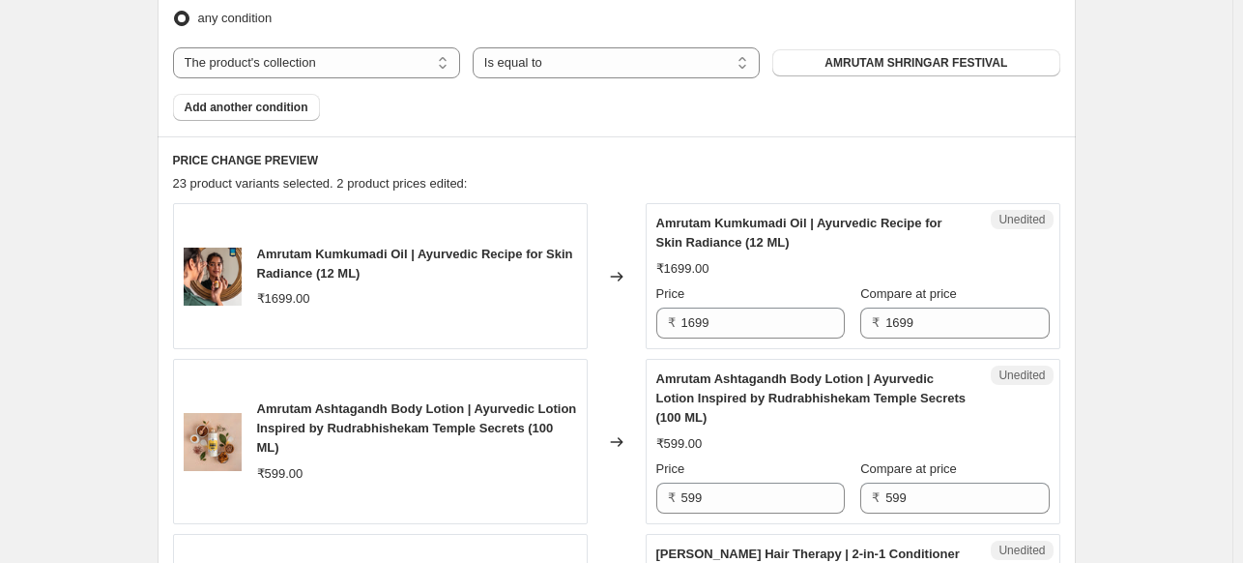
scroll to position [0, 0]
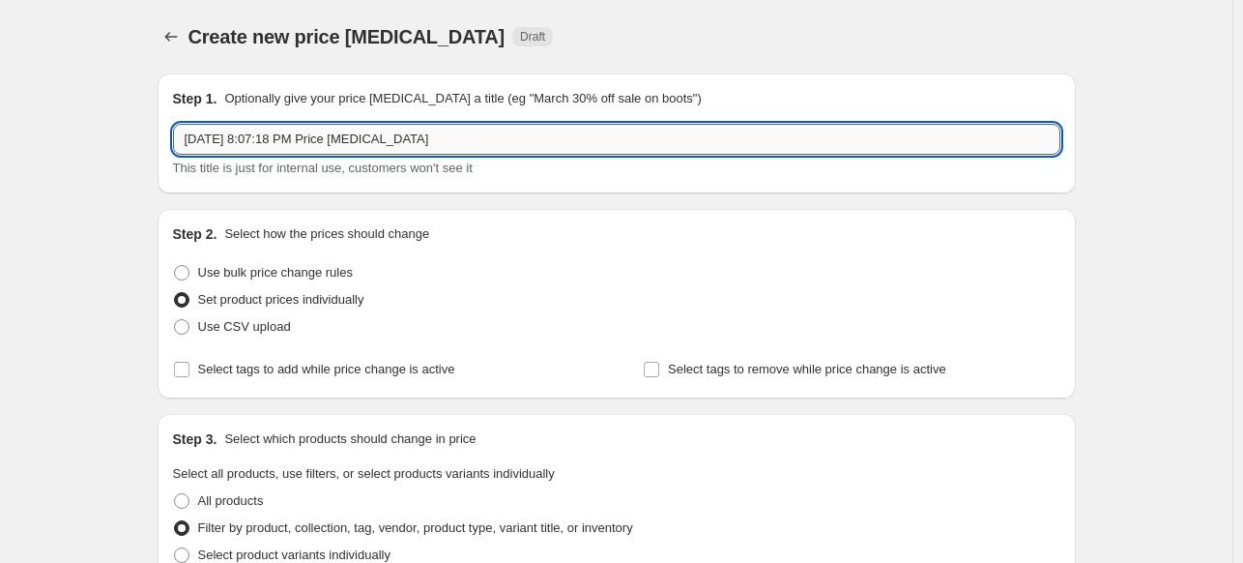
click at [377, 140] on input "[DATE] 8:07:18 PM Price [MEDICAL_DATA]" at bounding box center [616, 139] width 887 height 31
click at [447, 141] on input "[DATE] 8:07:18 PM Price [MEDICAL_DATA]" at bounding box center [616, 139] width 887 height 31
drag, startPoint x: 467, startPoint y: 140, endPoint x: 40, endPoint y: 97, distance: 429.4
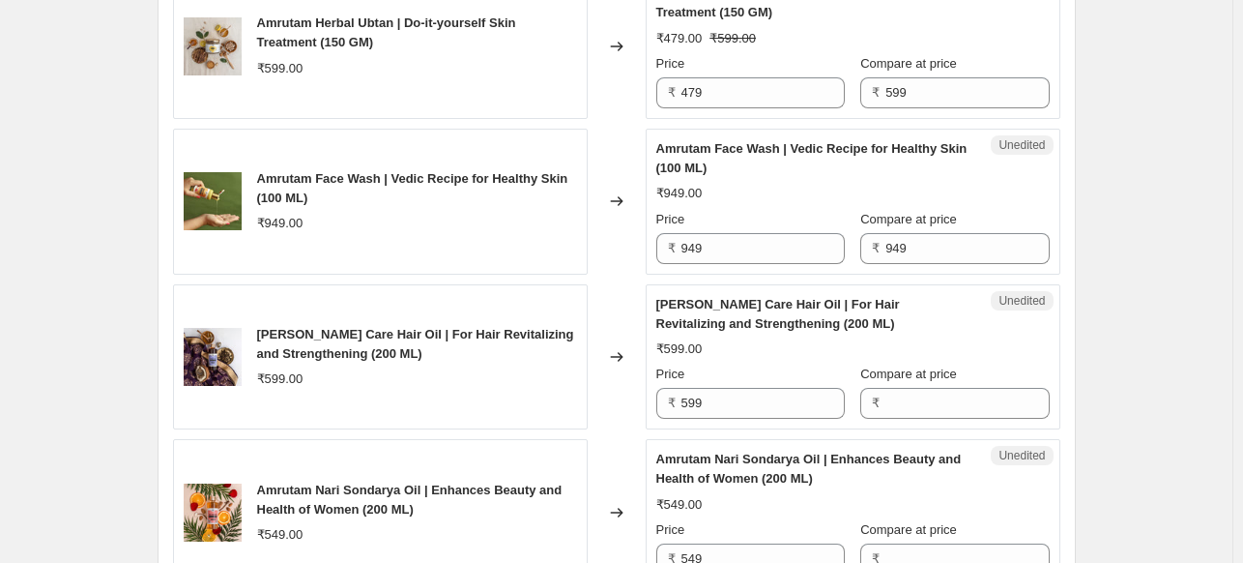
scroll to position [4103, 0]
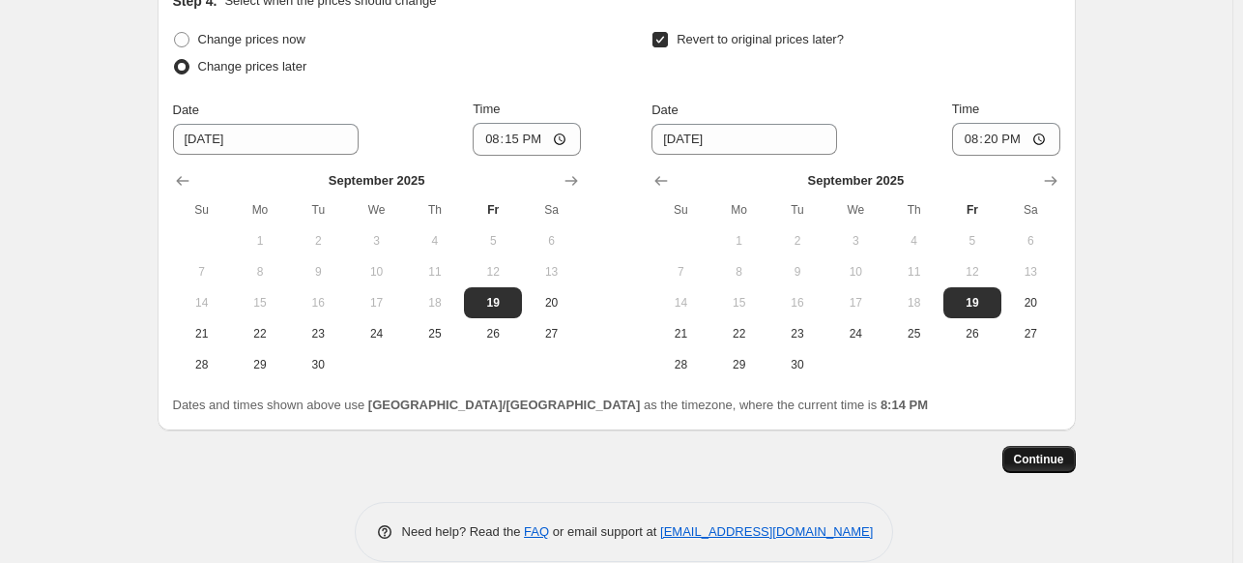
type input "Test"
click at [1057, 451] on span "Continue" at bounding box center [1039, 458] width 50 height 15
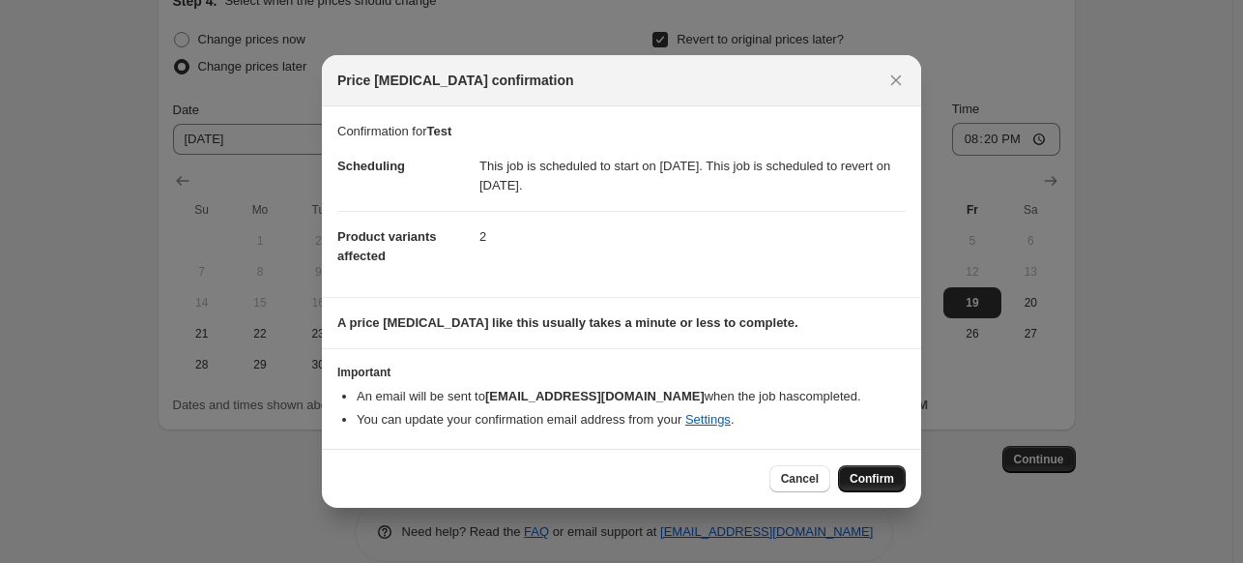
click at [878, 476] on span "Confirm" at bounding box center [872, 478] width 44 height 15
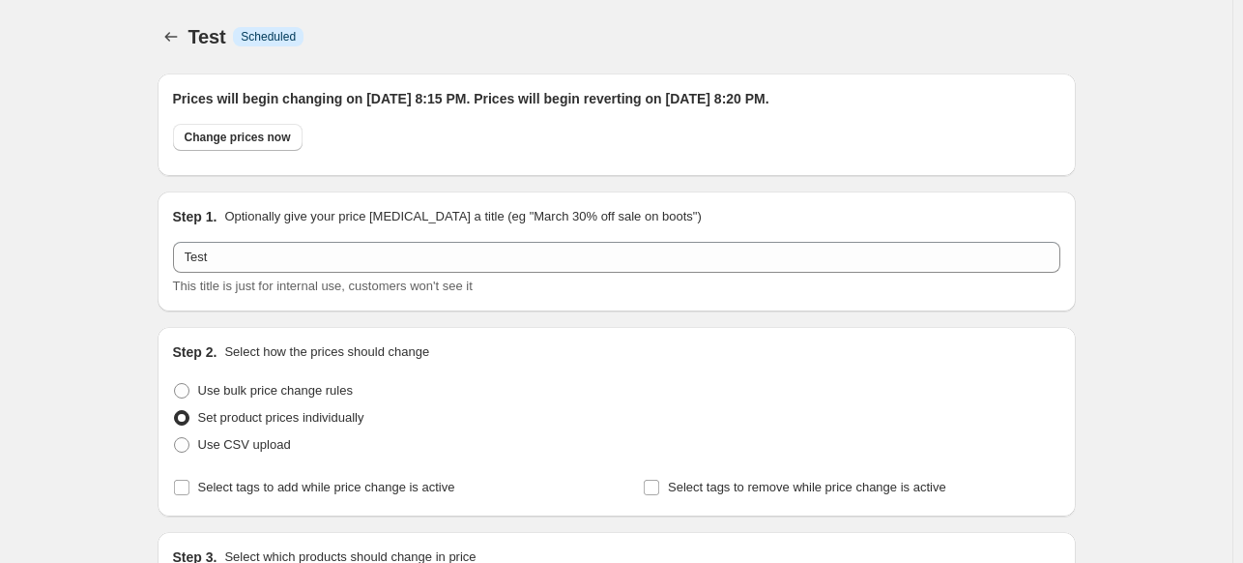
scroll to position [4103, 0]
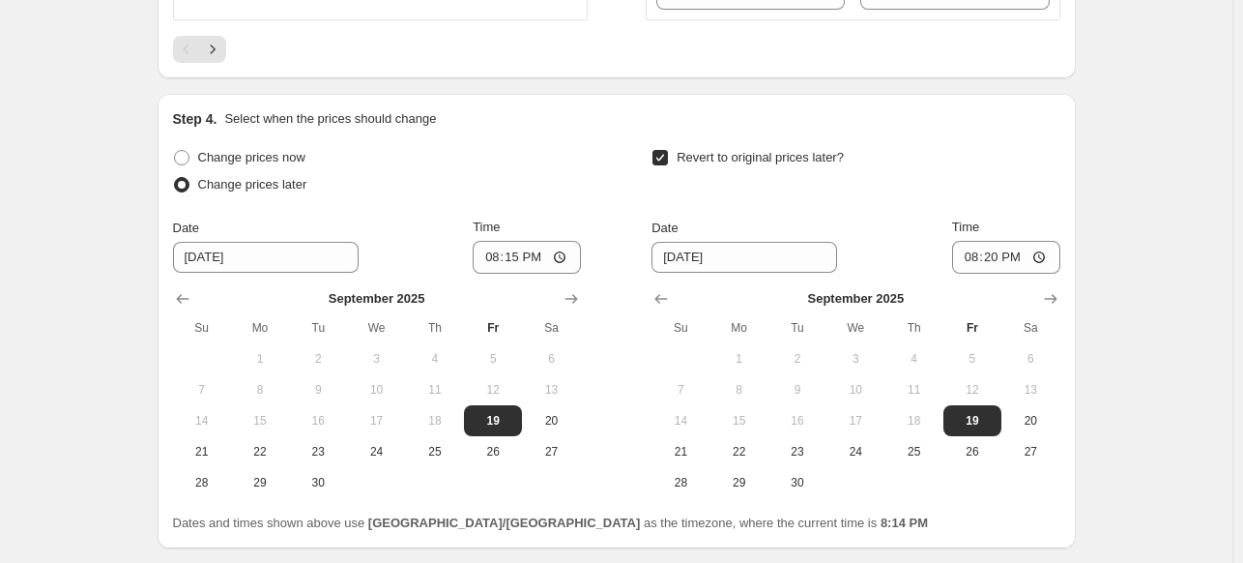
scroll to position [49, 0]
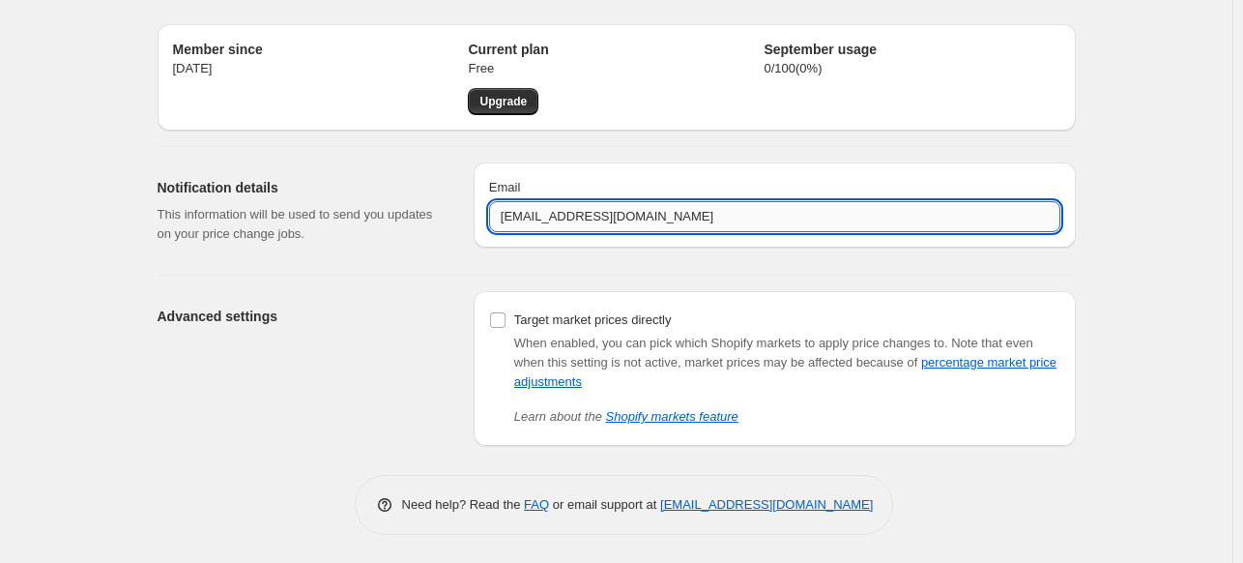
click at [524, 216] on input "[EMAIL_ADDRESS][DOMAIN_NAME]" at bounding box center [774, 216] width 571 height 31
type input "[PERSON_NAME][EMAIL_ADDRESS][DOMAIN_NAME]"
